Goal: Register for event/course: Sign up to attend an event or enroll in a course

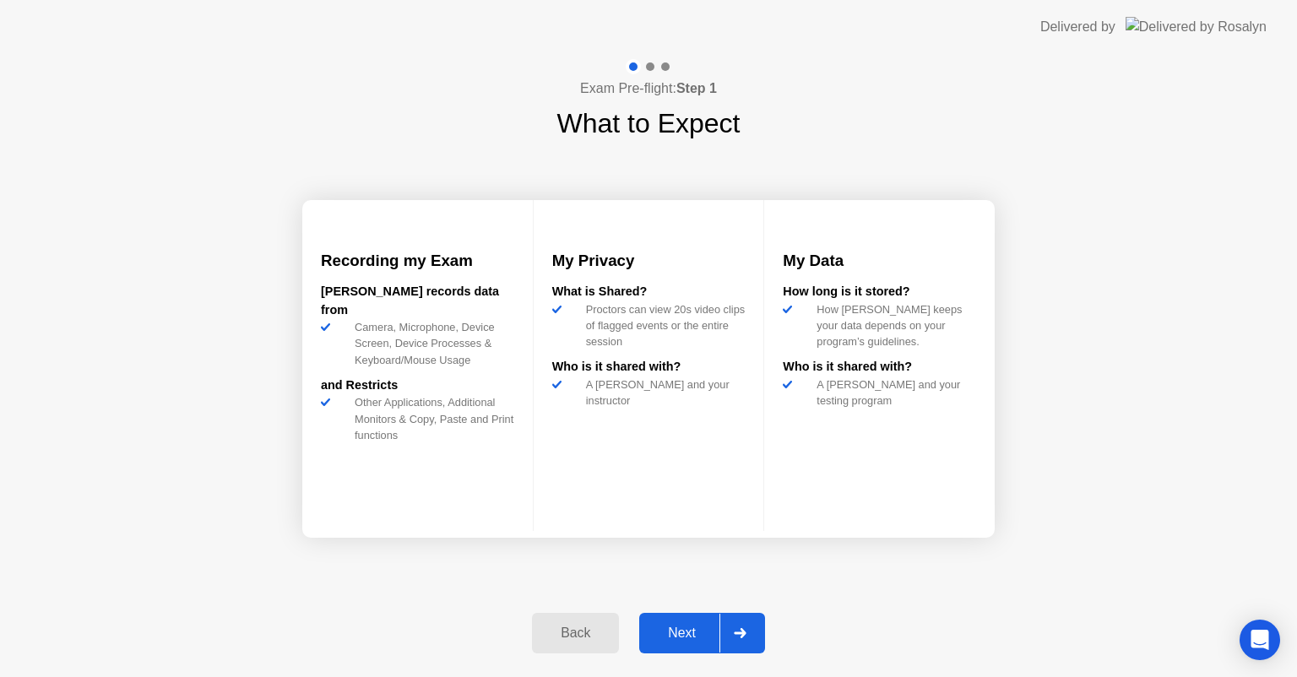
click at [675, 634] on div "Next" at bounding box center [681, 633] width 75 height 15
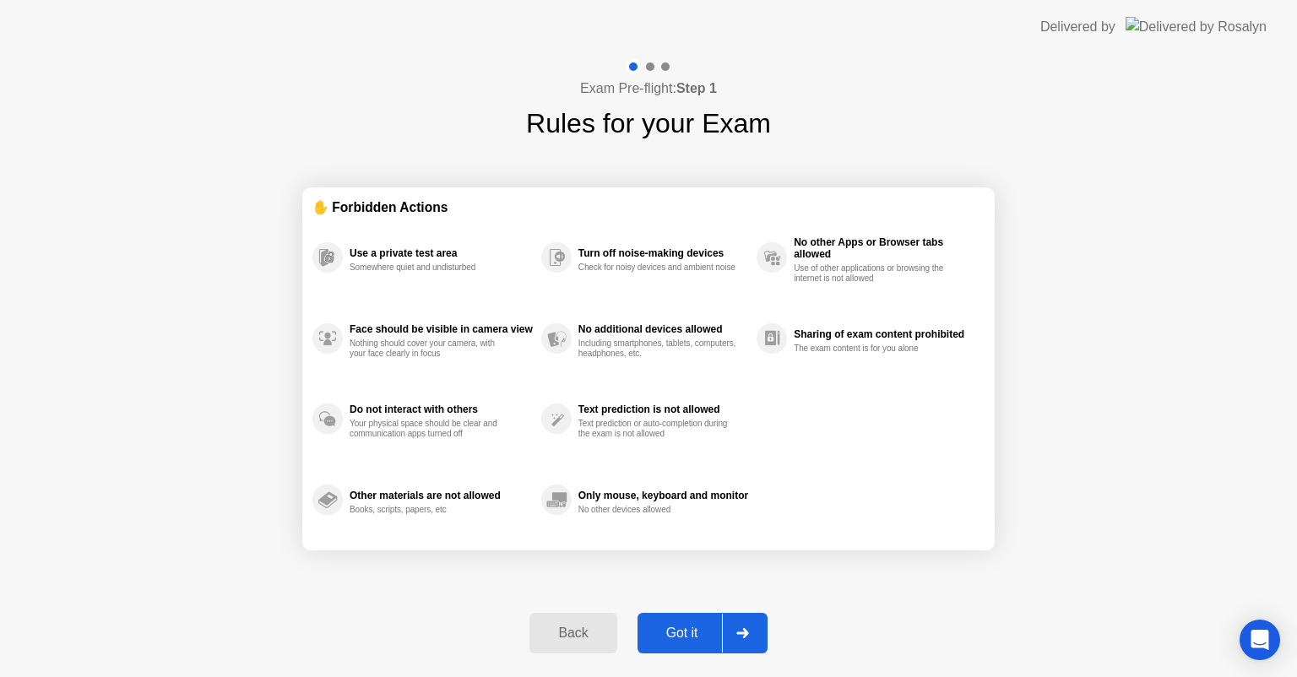
click at [675, 634] on div "Got it" at bounding box center [681, 633] width 79 height 15
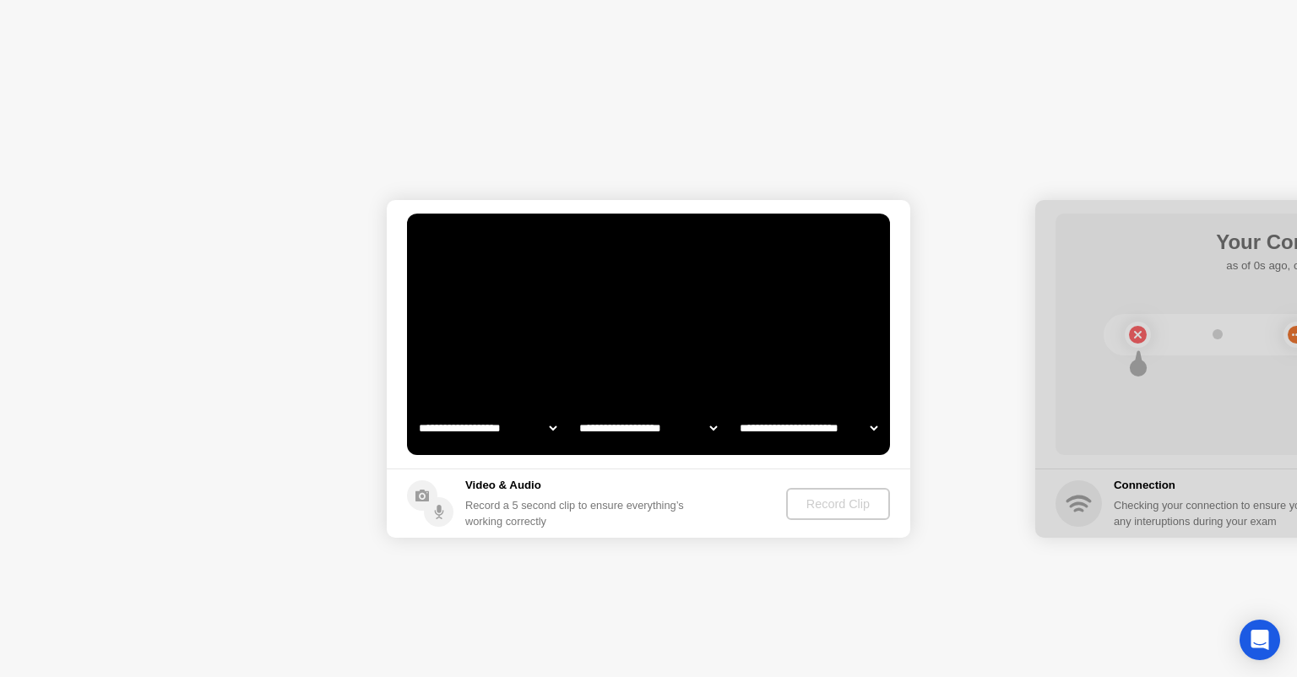
select select "**********"
select select "*******"
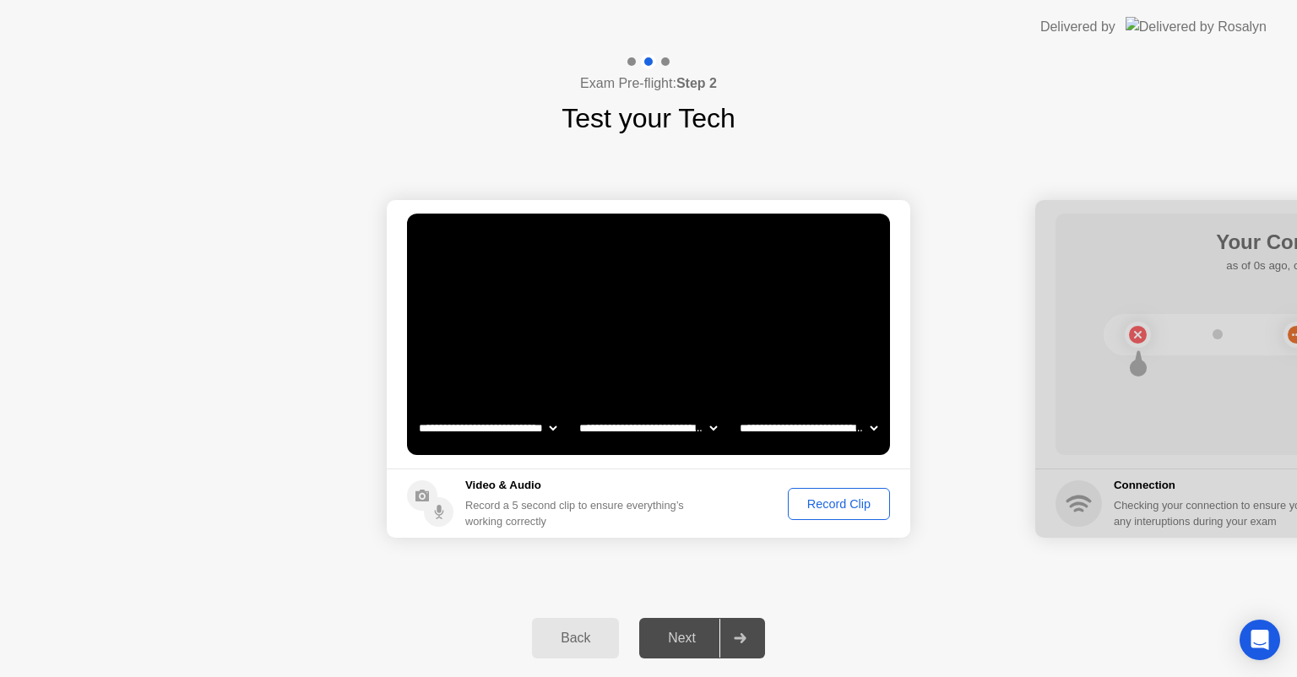
click at [815, 507] on div "Record Clip" at bounding box center [839, 504] width 90 height 14
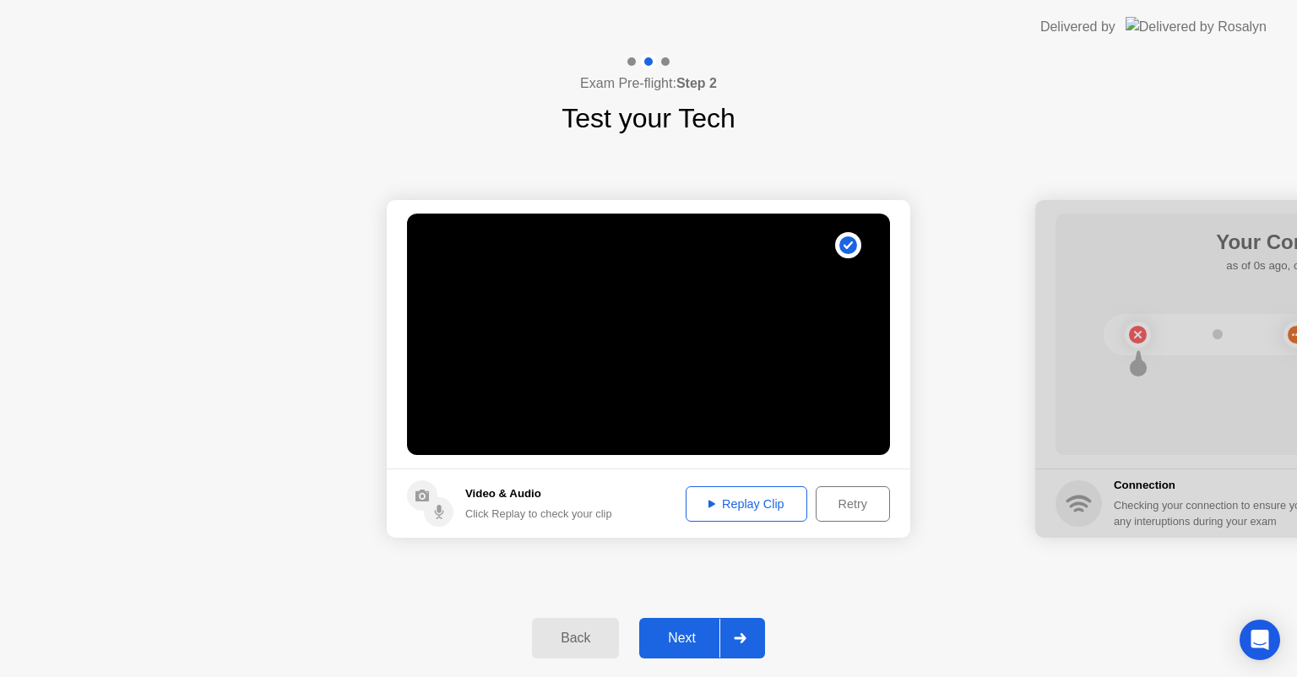
click at [696, 621] on button "Next" at bounding box center [702, 638] width 126 height 41
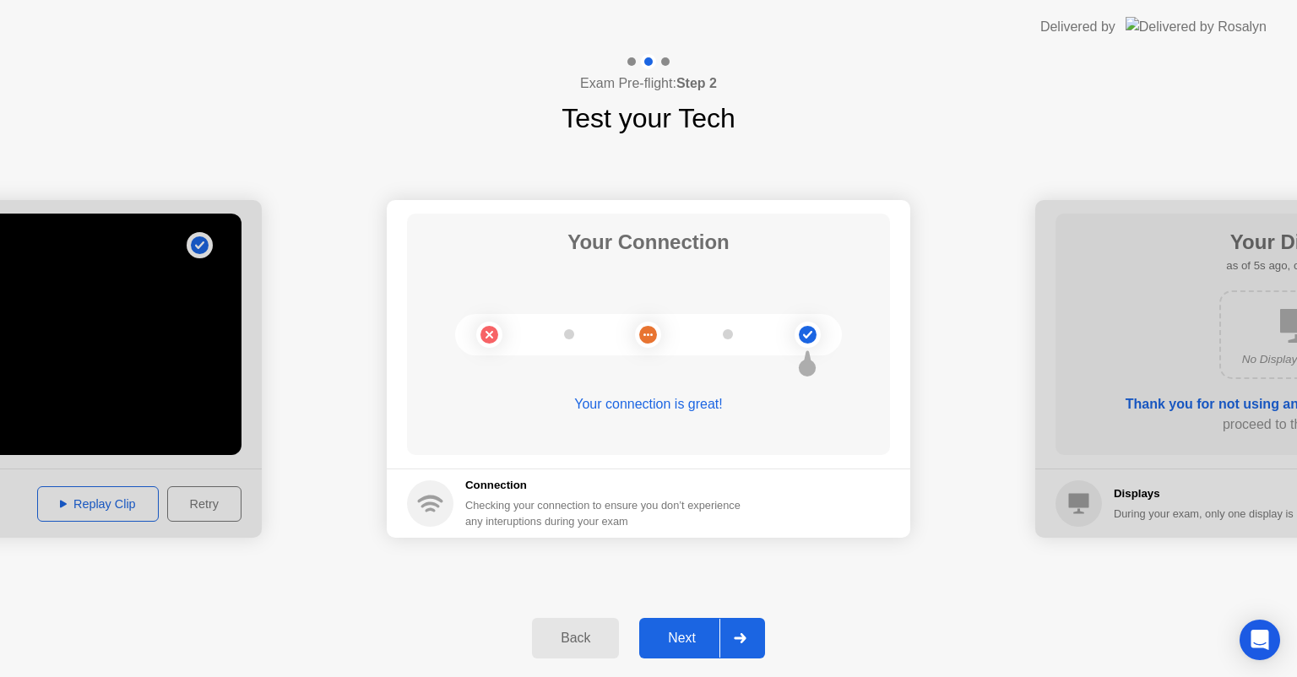
click at [696, 621] on button "Next" at bounding box center [702, 638] width 126 height 41
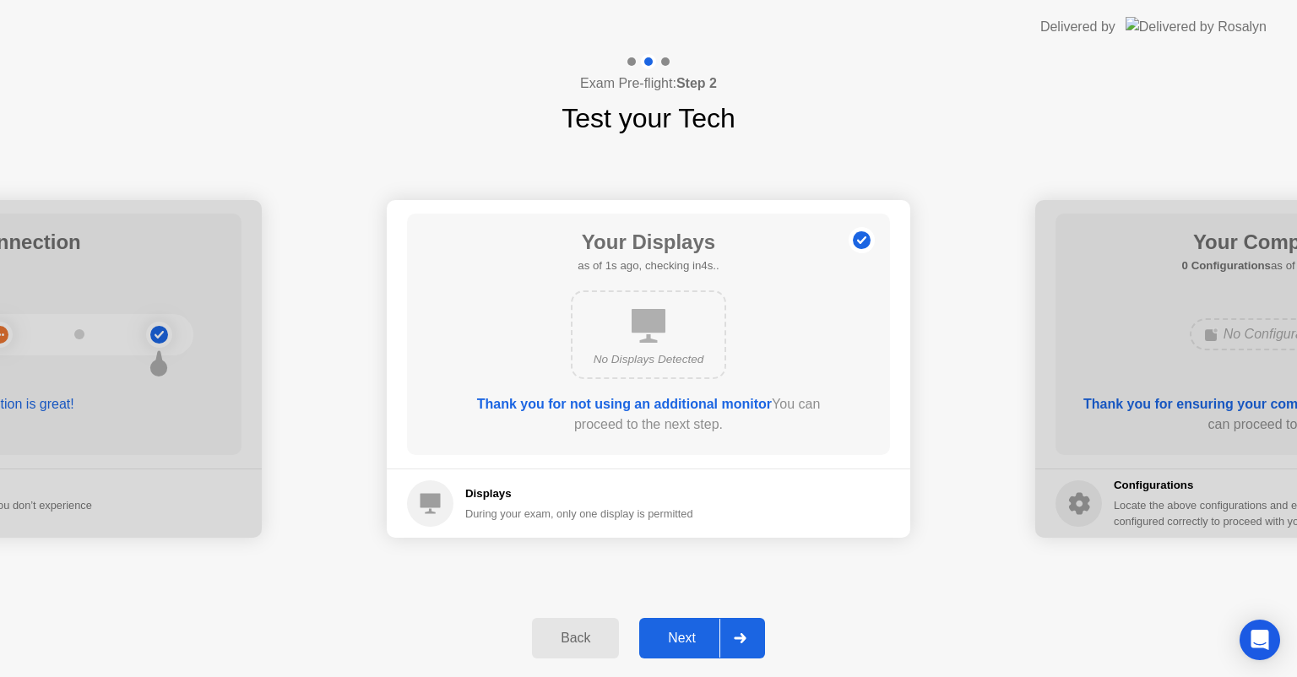
click at [696, 621] on button "Next" at bounding box center [702, 638] width 126 height 41
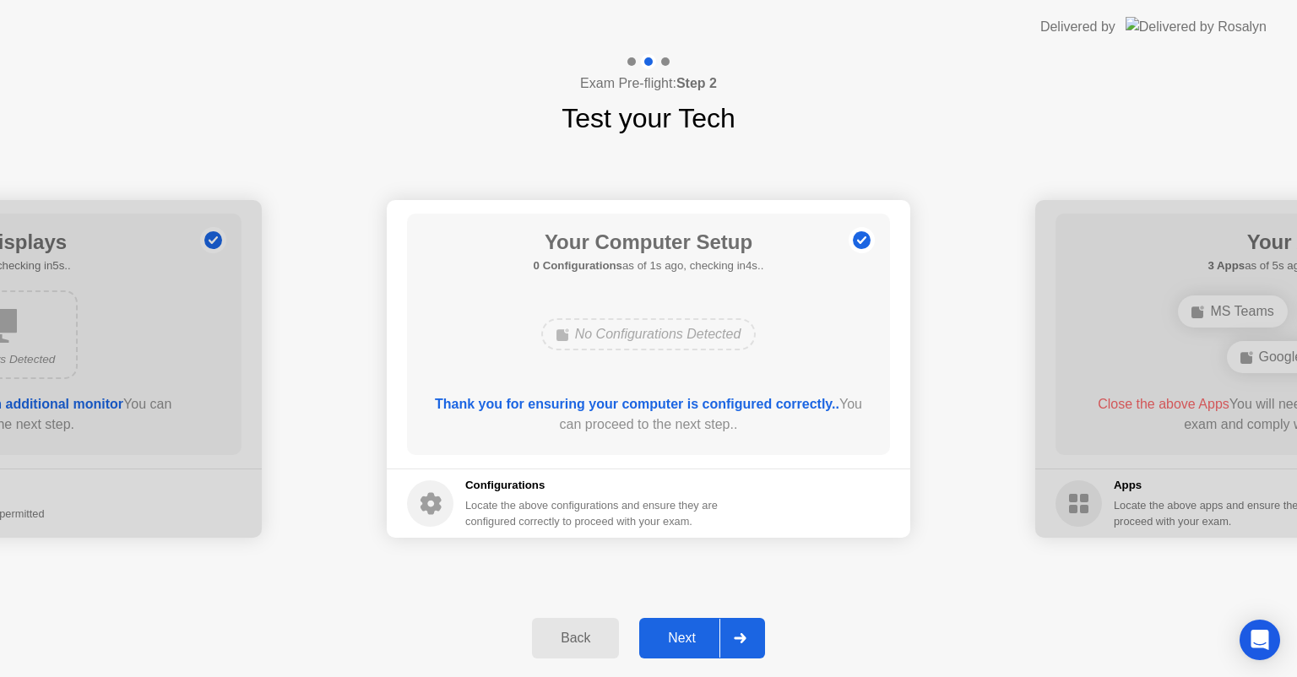
click at [696, 621] on button "Next" at bounding box center [702, 638] width 126 height 41
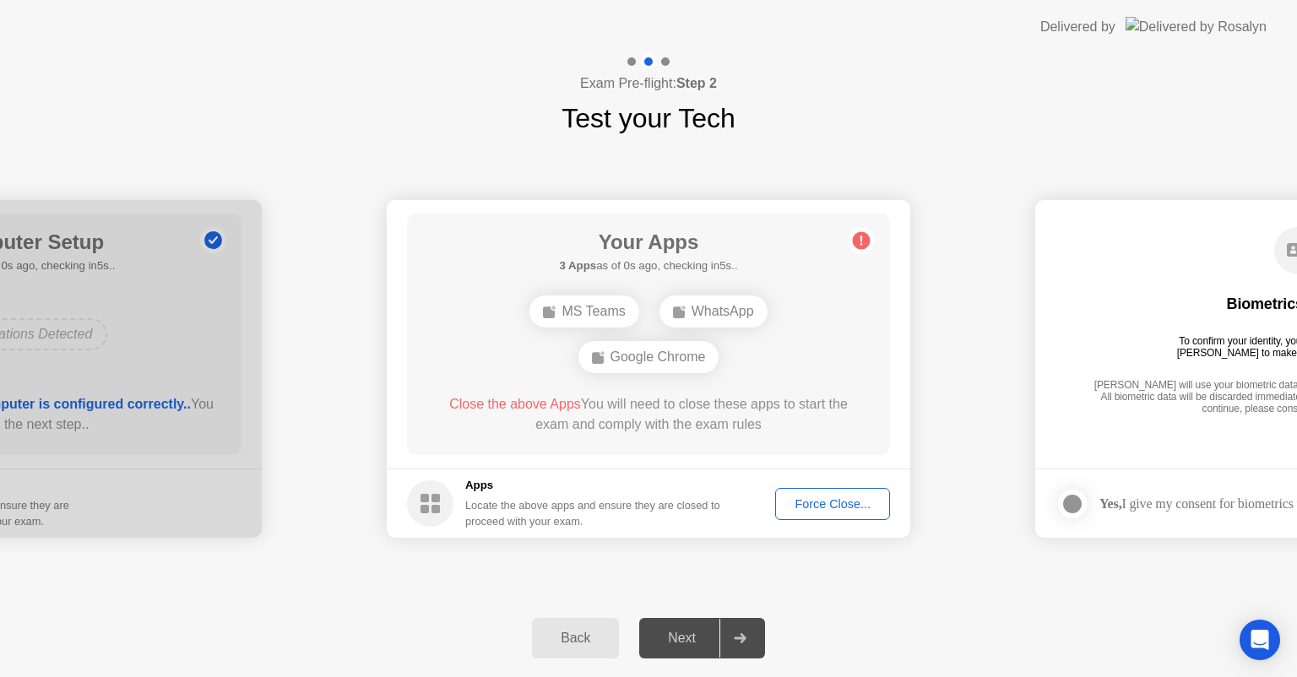
click at [825, 509] on div "Force Close..." at bounding box center [832, 504] width 103 height 14
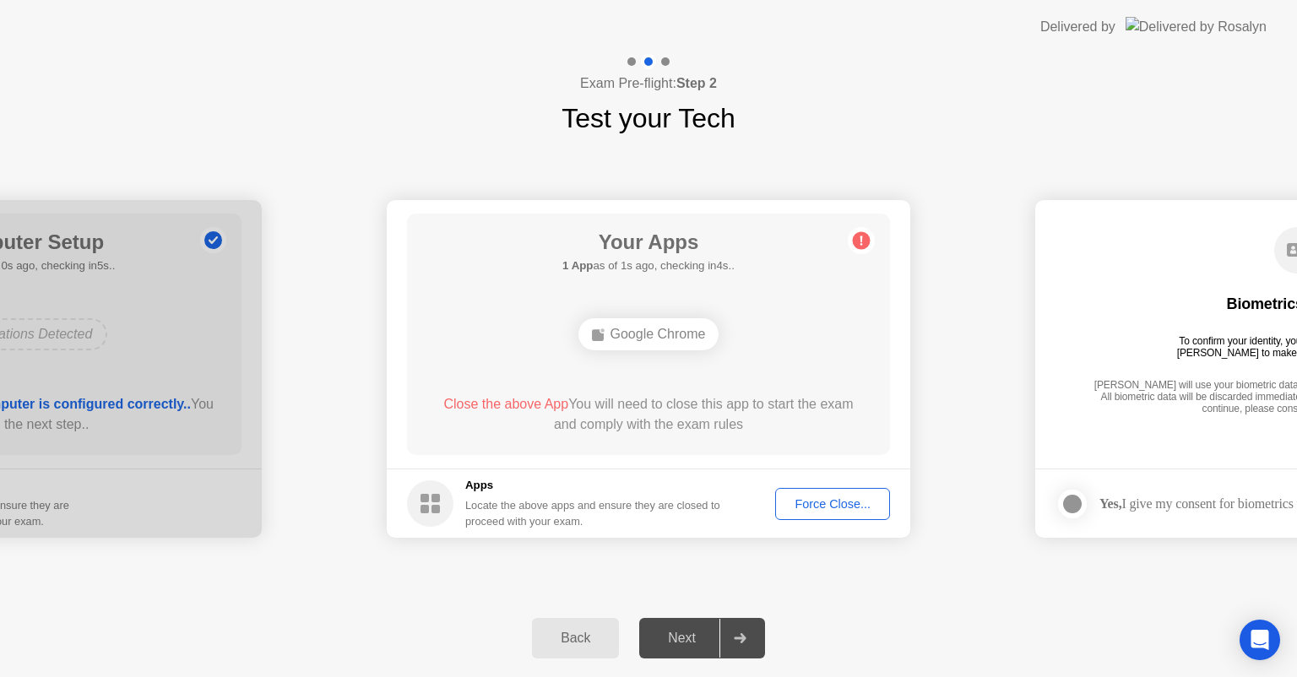
click at [827, 510] on div "Force Close..." at bounding box center [832, 504] width 103 height 14
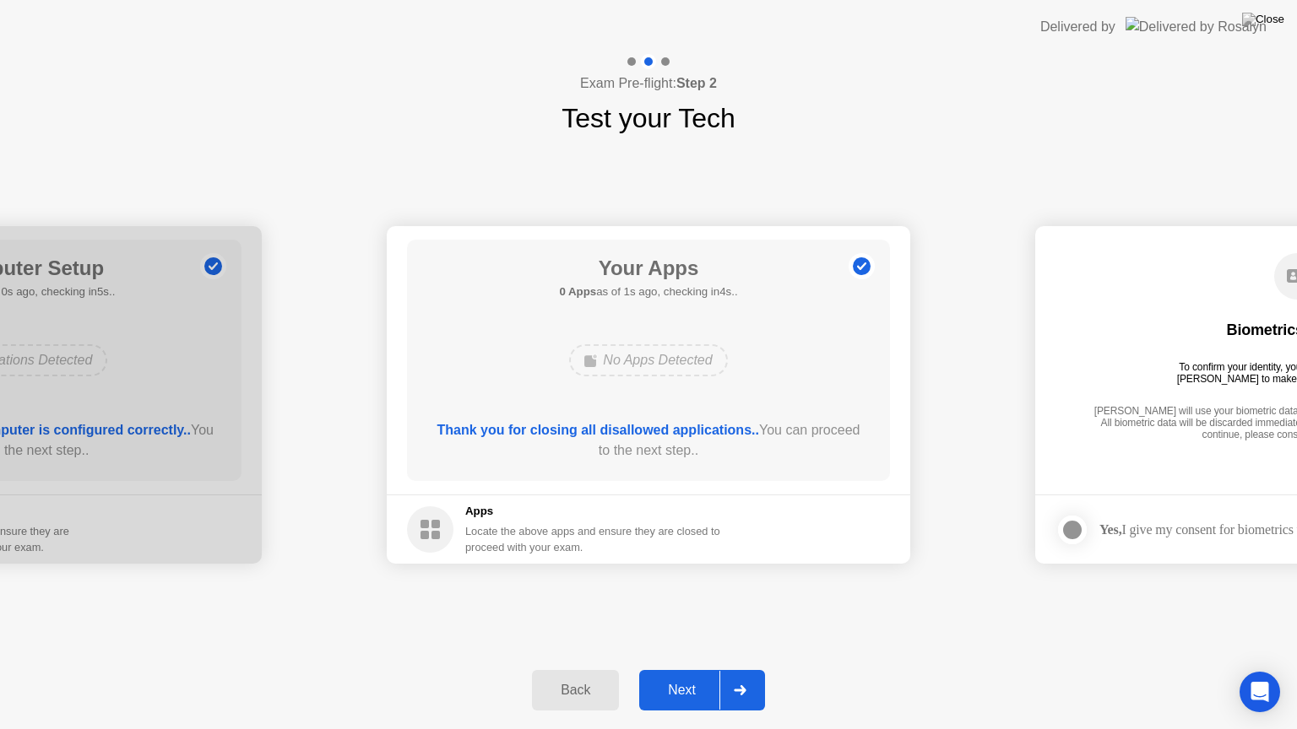
click at [682, 672] on button "Next" at bounding box center [702, 690] width 126 height 41
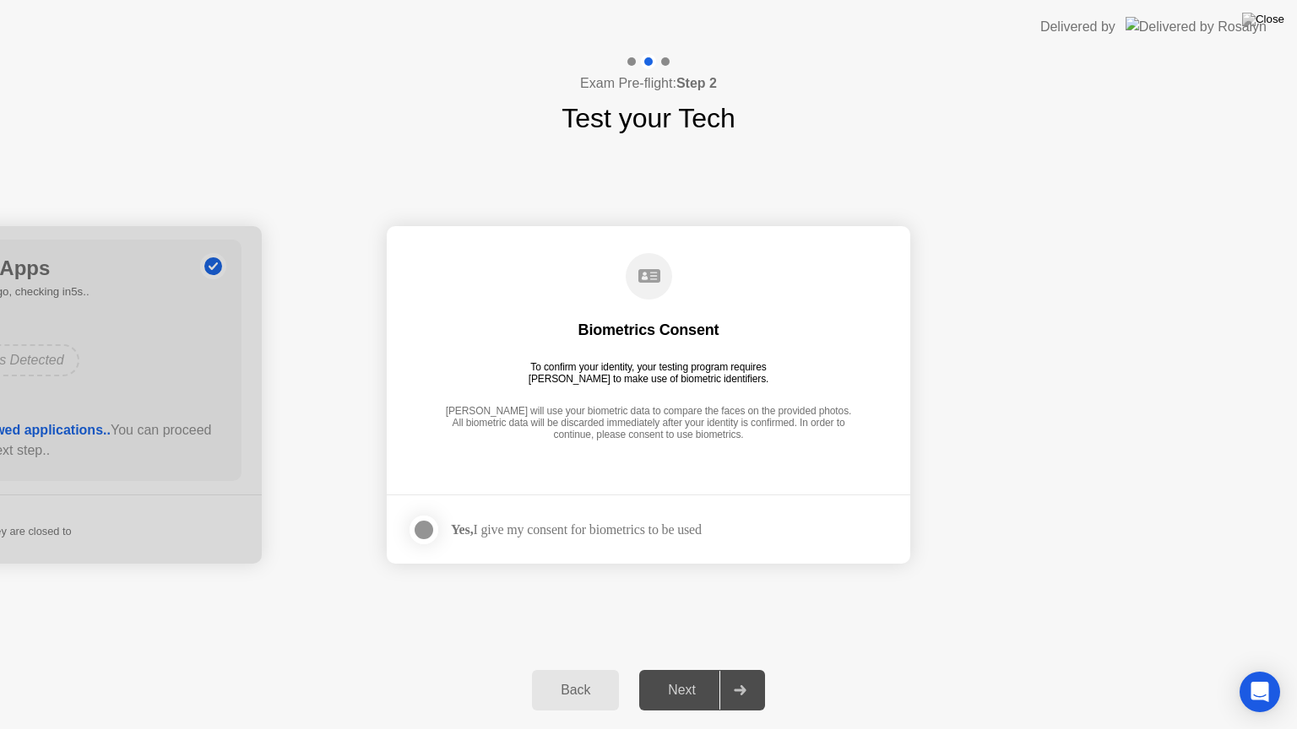
click at [429, 527] on div at bounding box center [424, 530] width 20 height 20
click at [669, 676] on div "Next" at bounding box center [681, 690] width 75 height 15
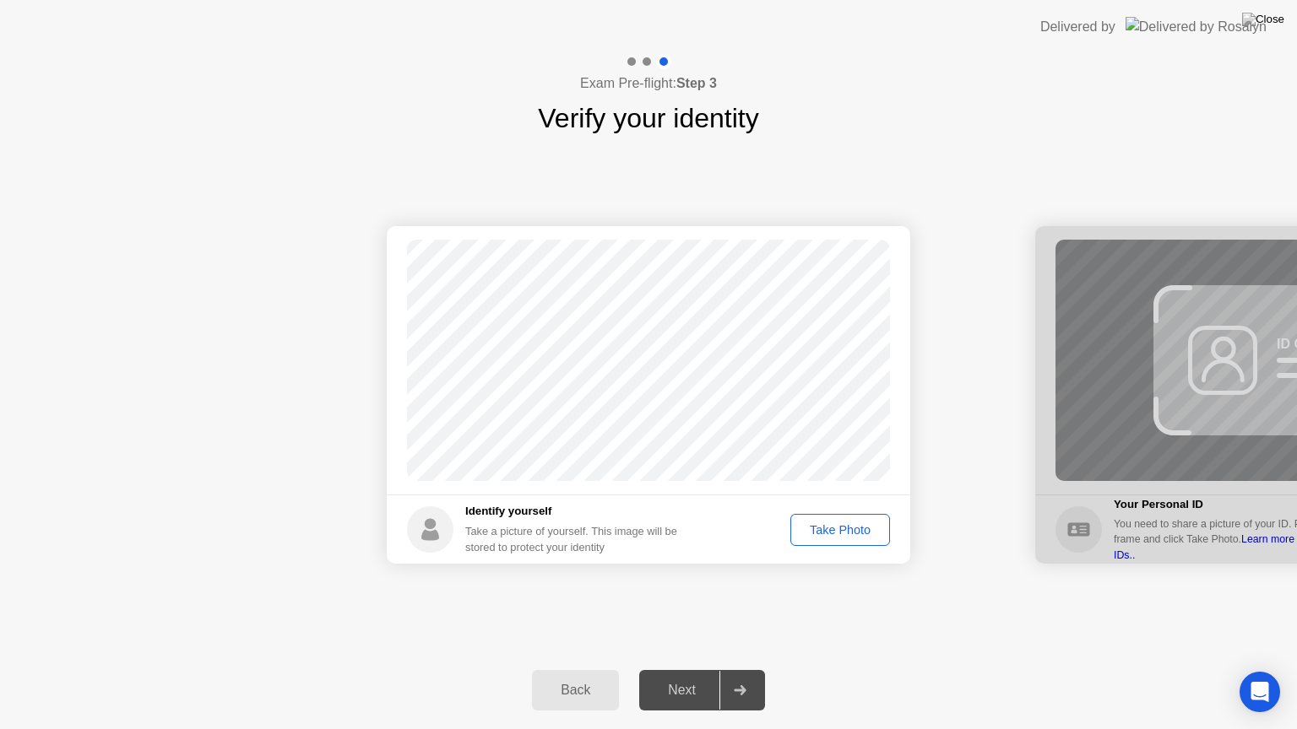
click at [817, 527] on div "Take Photo" at bounding box center [840, 530] width 88 height 14
click at [693, 676] on div "Next" at bounding box center [681, 690] width 75 height 15
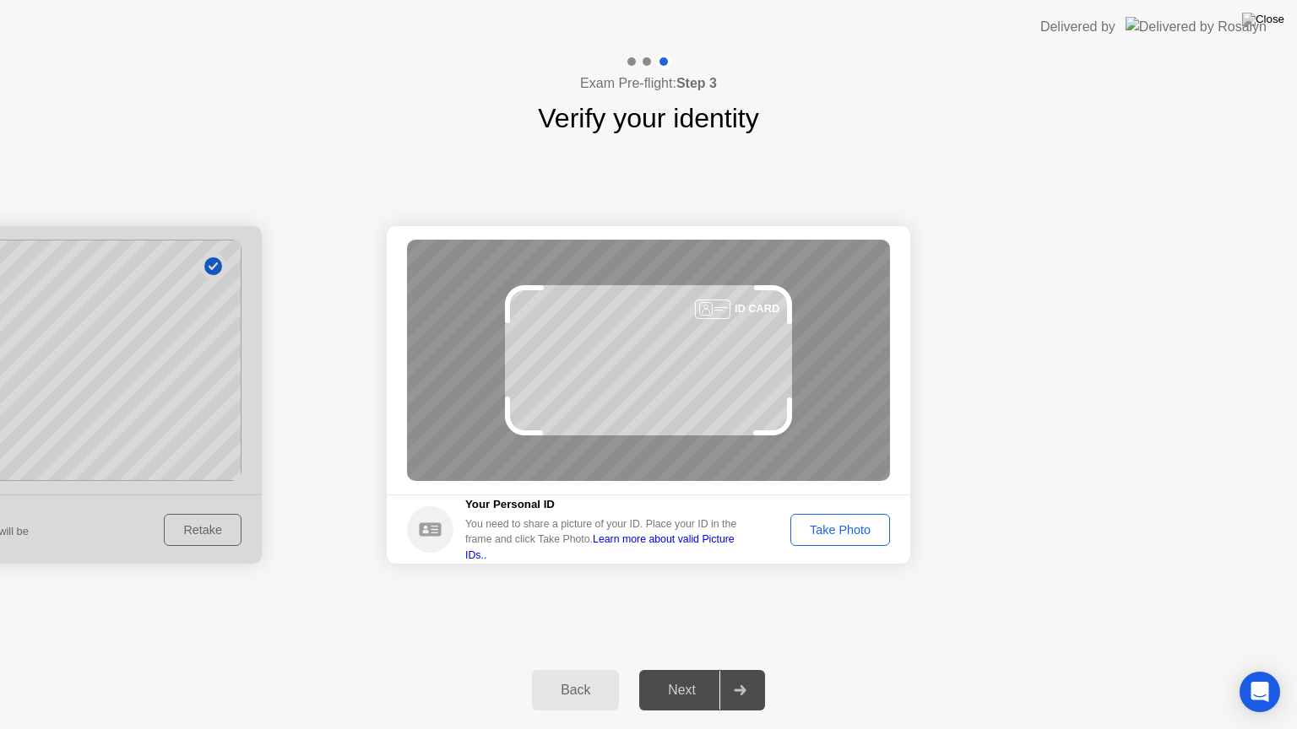
click at [831, 534] on div "Take Photo" at bounding box center [840, 530] width 88 height 14
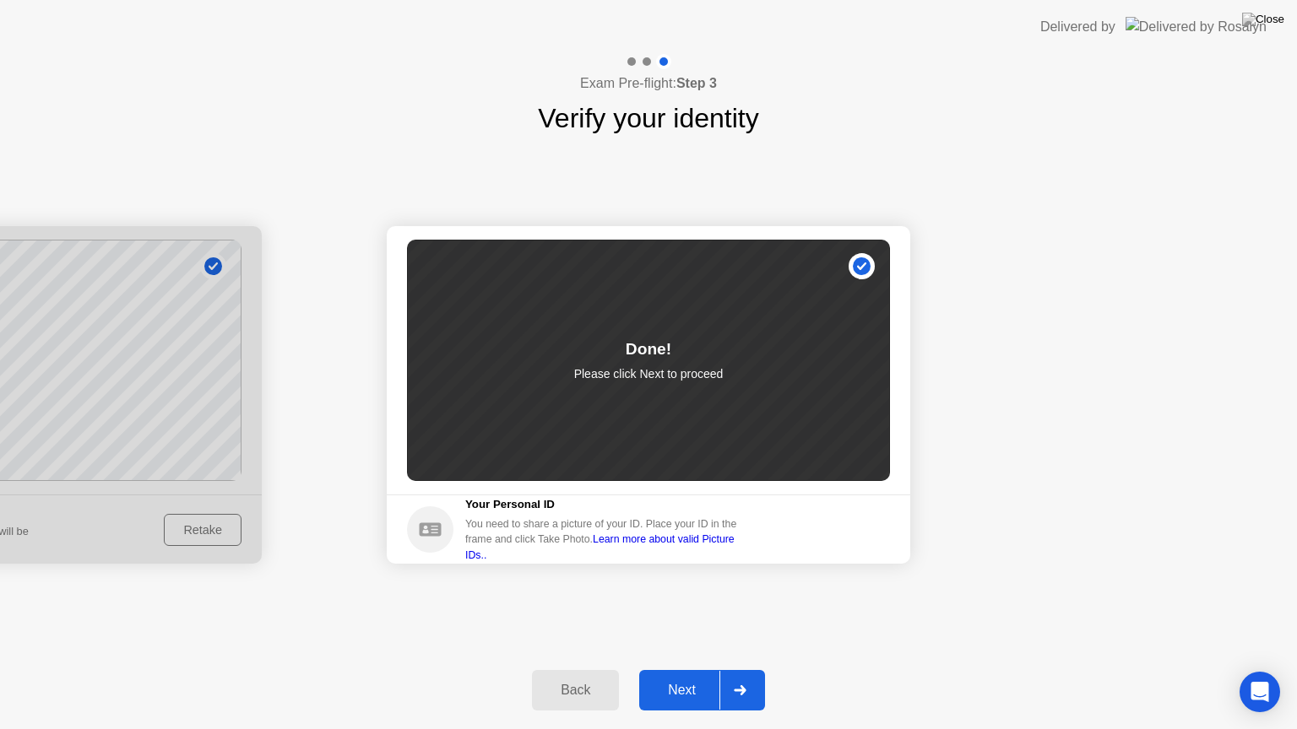
click at [699, 676] on div "Next" at bounding box center [681, 690] width 75 height 15
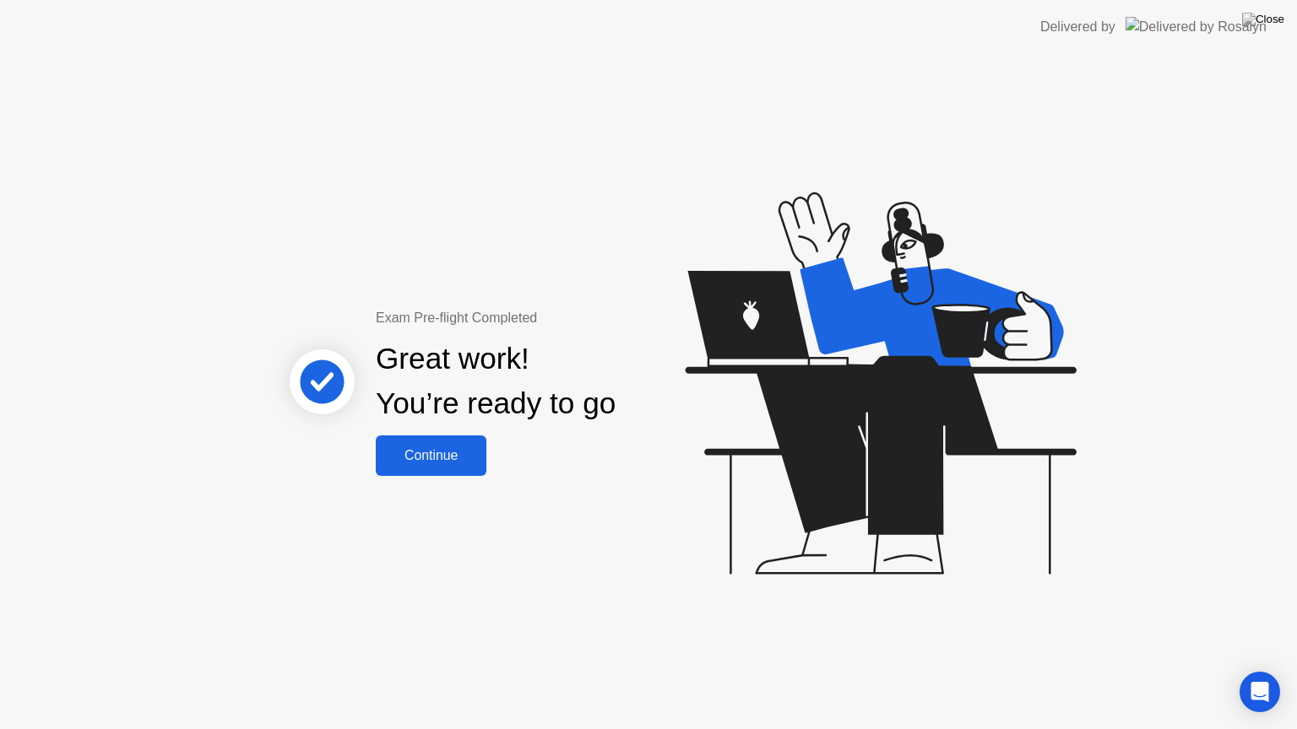
click at [422, 463] on div "Continue" at bounding box center [431, 455] width 100 height 15
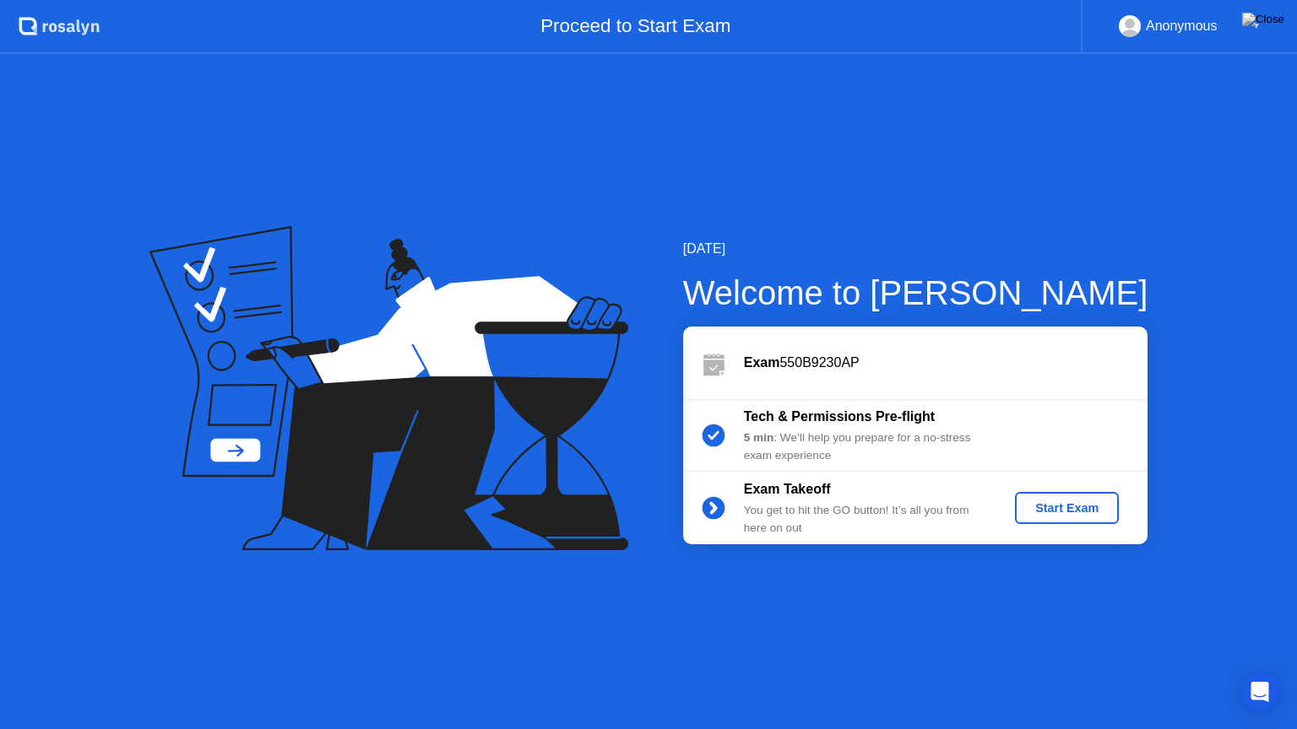
click at [1086, 513] on div "Start Exam" at bounding box center [1067, 509] width 90 height 14
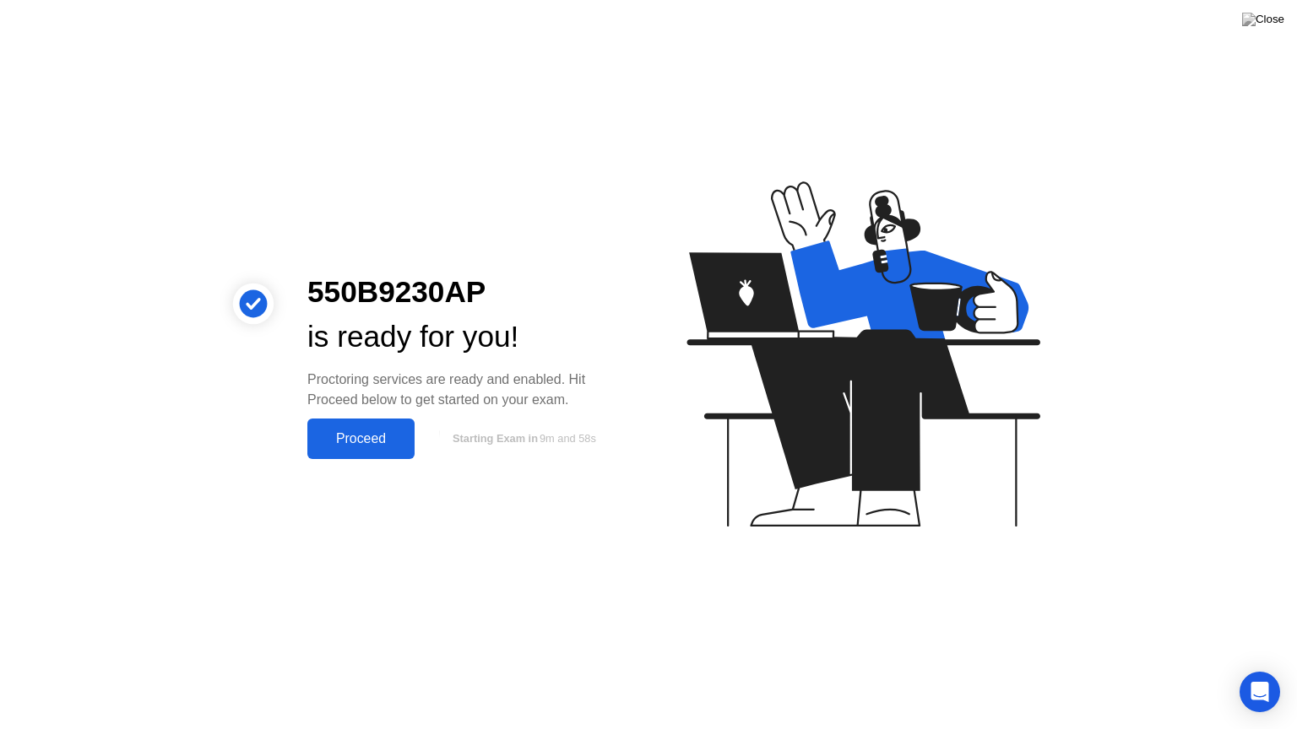
click at [369, 431] on div "Proceed" at bounding box center [360, 438] width 97 height 15
